Goal: Register for event/course: Sign up to attend an event or enroll in a course

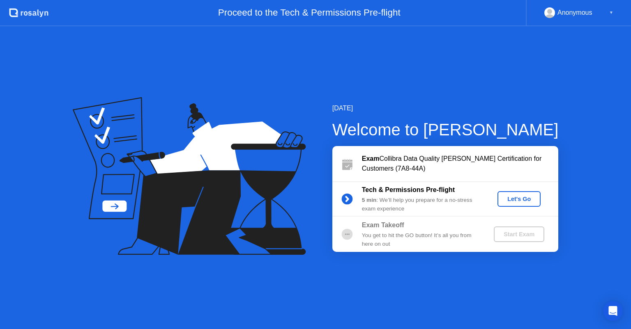
click at [494, 153] on div "Exam Collibra Data Quality [PERSON_NAME] Certification for Customers (7A8-44A)" at bounding box center [445, 163] width 226 height 35
drag, startPoint x: 443, startPoint y: 152, endPoint x: 486, endPoint y: 147, distance: 43.8
click at [486, 147] on div "Exam Collibra Data Quality [PERSON_NAME] Certification for Customers (7A8-44A)" at bounding box center [445, 163] width 226 height 35
click at [516, 197] on div "Let's Go" at bounding box center [518, 199] width 37 height 7
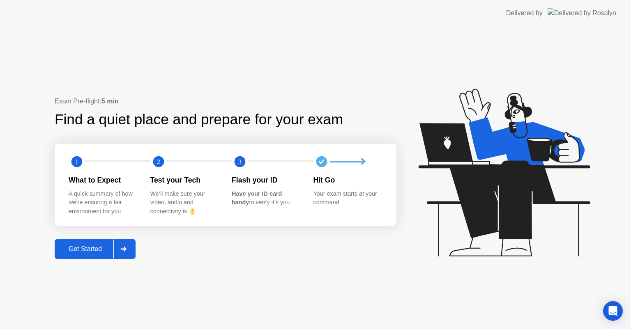
click at [85, 246] on div "Get Started" at bounding box center [85, 248] width 56 height 7
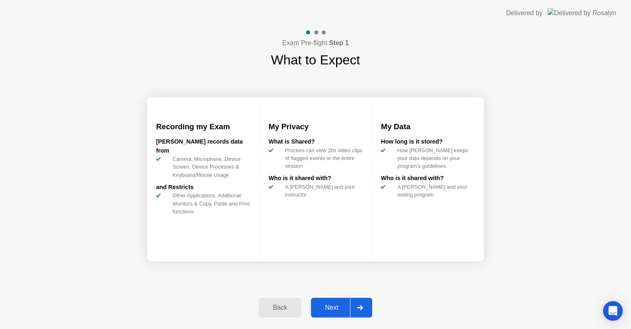
click at [339, 304] on div "Next" at bounding box center [331, 307] width 37 height 7
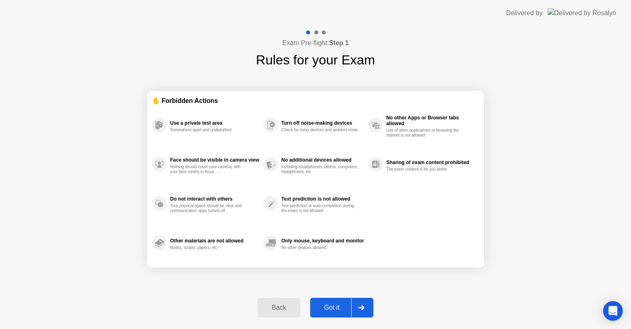
click at [337, 307] on div "Got it" at bounding box center [331, 307] width 39 height 7
select select "**********"
select select "*******"
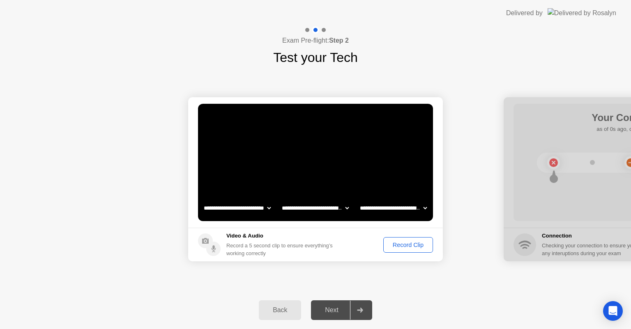
click at [326, 205] on select "**********" at bounding box center [315, 208] width 70 height 16
click at [401, 250] on button "Record Clip" at bounding box center [408, 245] width 50 height 16
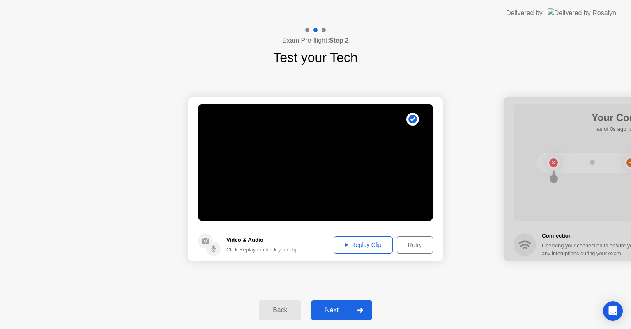
click at [349, 242] on div "Replay Clip" at bounding box center [362, 245] width 53 height 7
click at [334, 314] on div "Next" at bounding box center [331, 310] width 37 height 7
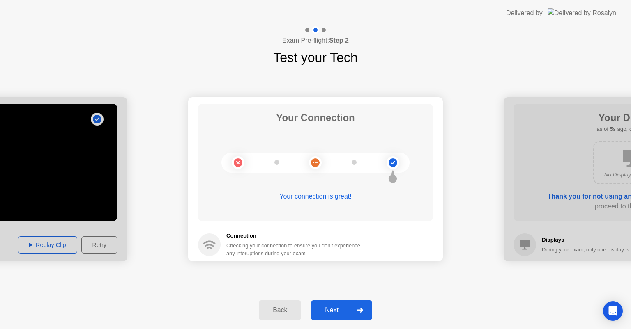
click at [329, 308] on div "Next" at bounding box center [331, 310] width 37 height 7
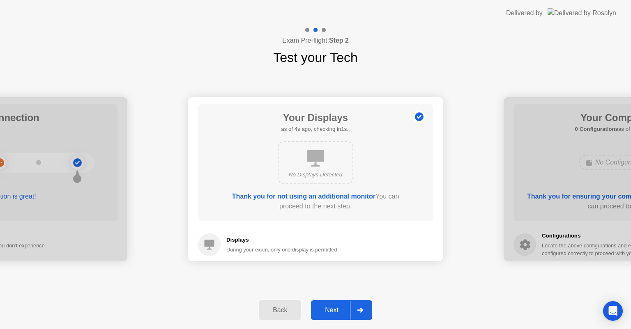
click at [333, 312] on div "Next" at bounding box center [331, 310] width 37 height 7
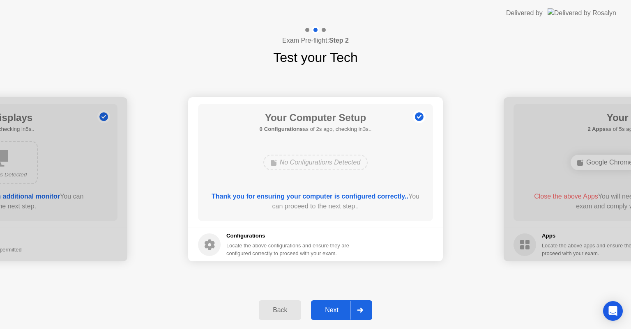
click at [333, 314] on div "Next" at bounding box center [331, 310] width 37 height 7
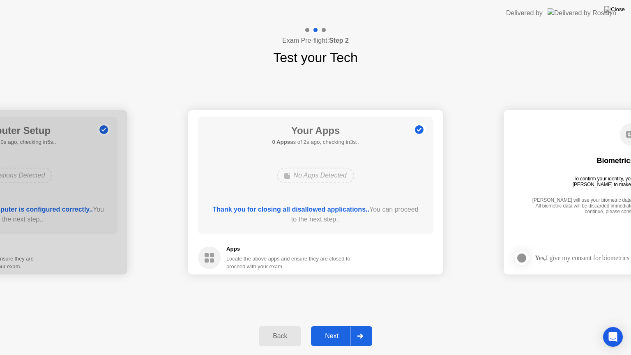
click at [332, 329] on div "Next" at bounding box center [331, 335] width 37 height 7
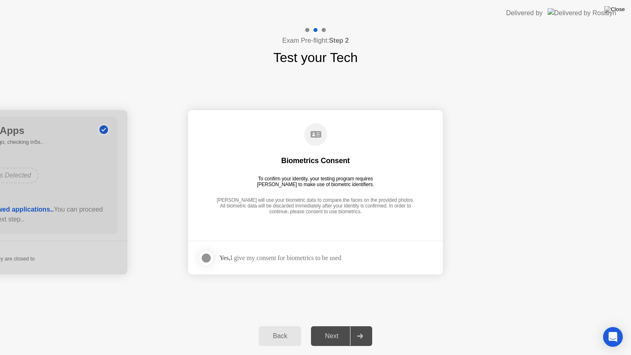
click at [201, 257] on div at bounding box center [206, 258] width 10 height 10
click at [330, 329] on button "Next" at bounding box center [341, 336] width 61 height 20
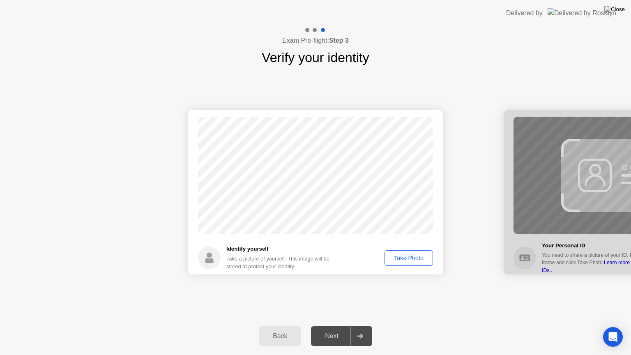
click at [401, 255] on div "Take Photo" at bounding box center [408, 258] width 43 height 7
click at [335, 329] on button "Next" at bounding box center [341, 336] width 61 height 20
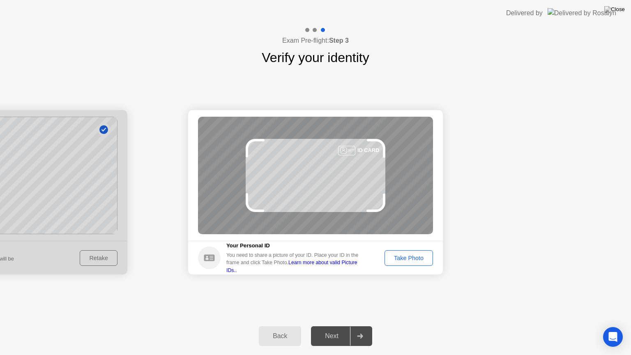
click at [425, 258] on div "Take Photo" at bounding box center [408, 258] width 43 height 7
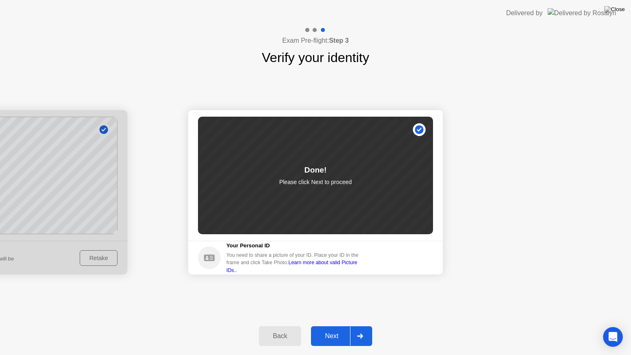
click at [337, 329] on div "Next" at bounding box center [331, 335] width 37 height 7
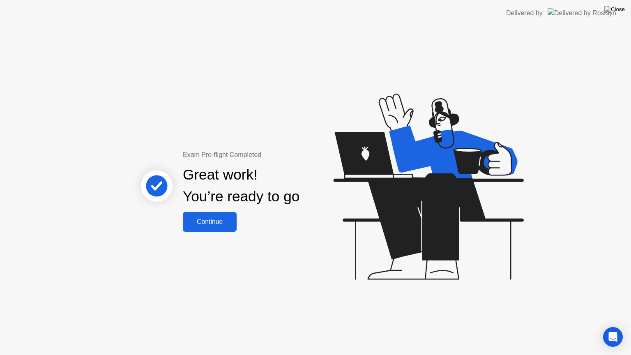
click at [210, 220] on div "Continue" at bounding box center [209, 221] width 49 height 7
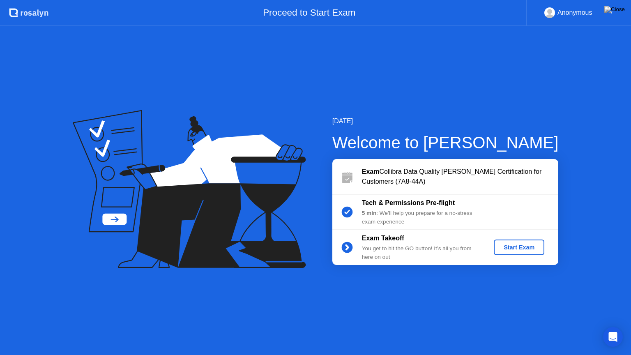
click at [516, 250] on div "Start Exam" at bounding box center [519, 247] width 44 height 7
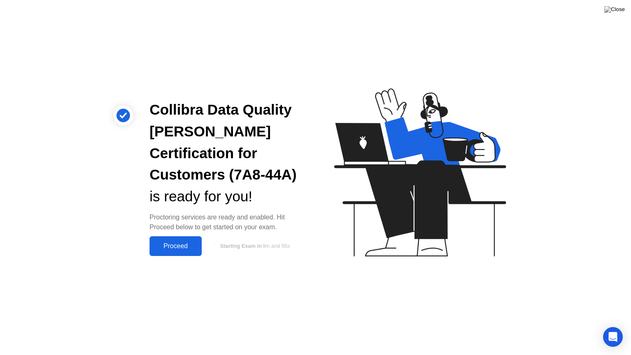
click at [172, 242] on div "Proceed" at bounding box center [175, 245] width 47 height 7
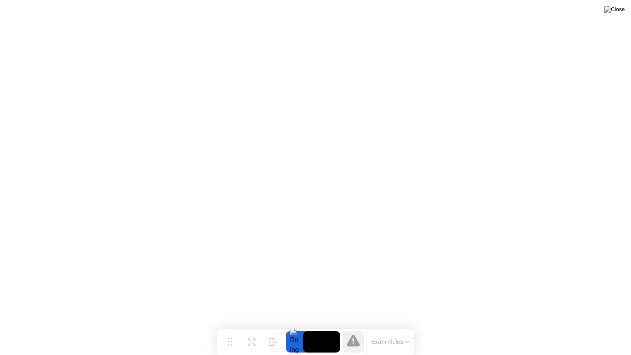
click at [403, 329] on button "Exam Rules" at bounding box center [391, 341] width 44 height 7
